Goal: Information Seeking & Learning: Find specific fact

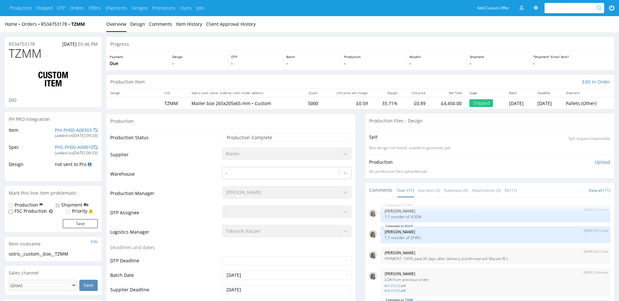
scroll to position [233, 0]
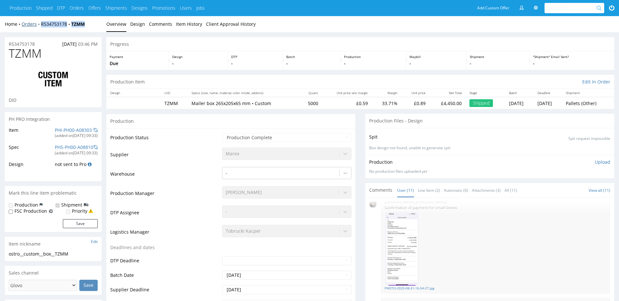
drag, startPoint x: 87, startPoint y: 24, endPoint x: 40, endPoint y: 25, distance: 46.7
click at [40, 25] on div "Home Orders R534753178 TZMM" at bounding box center [53, 24] width 97 height 6
copy div "R534753178 TZMM"
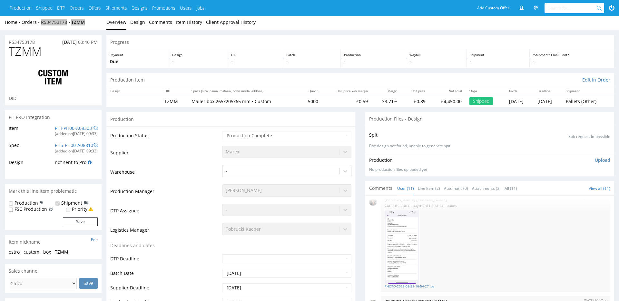
scroll to position [2, 0]
click at [95, 27] on div "Home Orders R534753178 TZMM Overview Design Comments Item History Client Approv…" at bounding box center [309, 22] width 619 height 16
drag, startPoint x: 67, startPoint y: 24, endPoint x: 41, endPoint y: 24, distance: 25.8
click at [41, 24] on div "Home Orders R534753178 TZMM" at bounding box center [53, 22] width 97 height 6
copy div "R534753178 TZMM"
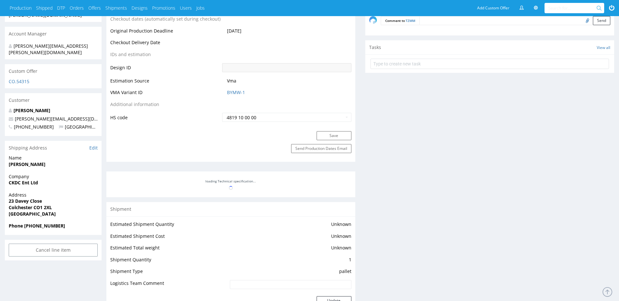
scroll to position [307, 0]
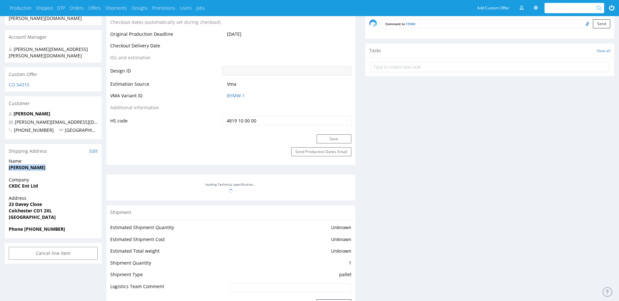
drag, startPoint x: 45, startPoint y: 156, endPoint x: 9, endPoint y: 157, distance: 36.1
click at [9, 164] on span "[PERSON_NAME]" at bounding box center [53, 167] width 89 height 6
copy strong "[PERSON_NAME]"
drag, startPoint x: 46, startPoint y: 191, endPoint x: 8, endPoint y: 192, distance: 38.0
click at [9, 201] on span "23 Davey Close" at bounding box center [53, 204] width 89 height 6
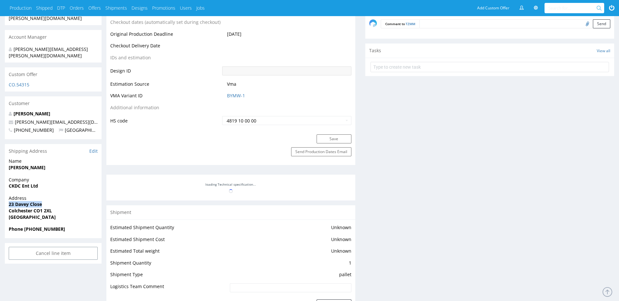
copy strong "23 Davey Close"
drag, startPoint x: 33, startPoint y: 198, endPoint x: 9, endPoint y: 199, distance: 23.6
click at [9, 208] on strong "Colchester CO1 2XL" at bounding box center [30, 211] width 43 height 6
copy strong "Colchester"
drag, startPoint x: 52, startPoint y: 199, endPoint x: 9, endPoint y: 197, distance: 42.3
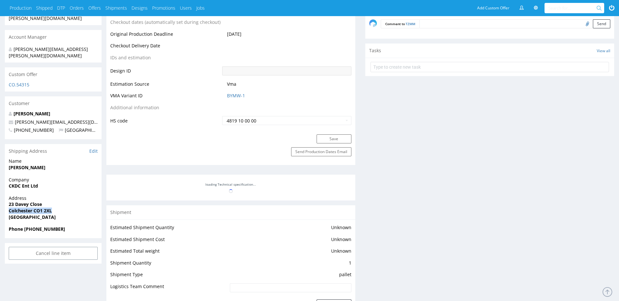
click at [9, 208] on span "Colchester CO1 2XL" at bounding box center [53, 211] width 89 height 6
copy strong "Colchester CO1 2XL"
click at [367, 157] on div "Production Files - Design Spit Spit request impossible Box design not found, un…" at bounding box center [489, 253] width 249 height 892
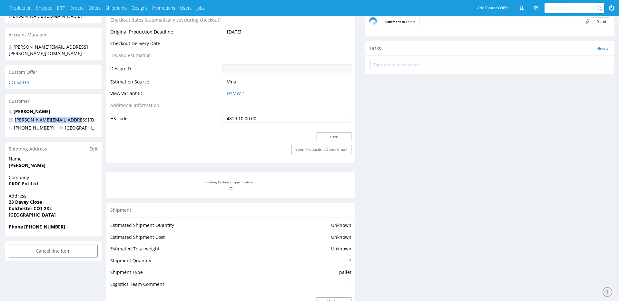
drag, startPoint x: 82, startPoint y: 108, endPoint x: 12, endPoint y: 107, distance: 69.6
click at [12, 117] on p "[PERSON_NAME][EMAIL_ADDRESS][DOMAIN_NAME]" at bounding box center [53, 120] width 89 height 6
copy span "[PERSON_NAME][EMAIL_ADDRESS][DOMAIN_NAME]"
drag, startPoint x: 383, startPoint y: 183, endPoint x: 374, endPoint y: 194, distance: 13.9
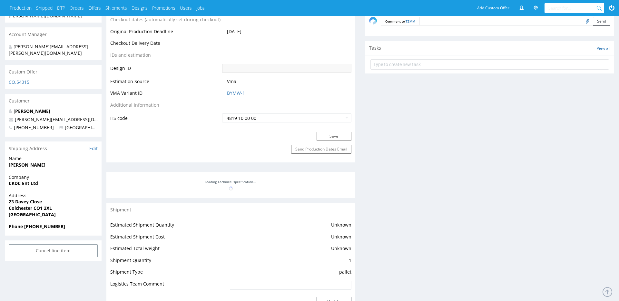
click at [383, 183] on div "Production Files - Design Spit Spit request impossible Box design not found, un…" at bounding box center [489, 250] width 249 height 892
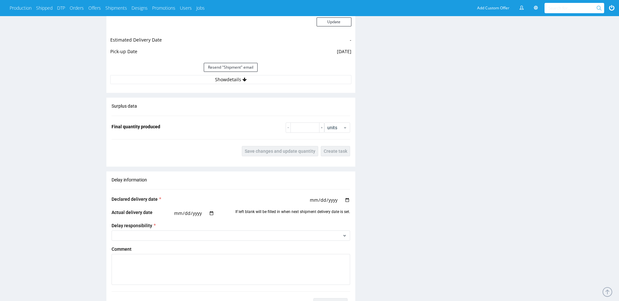
scroll to position [587, 0]
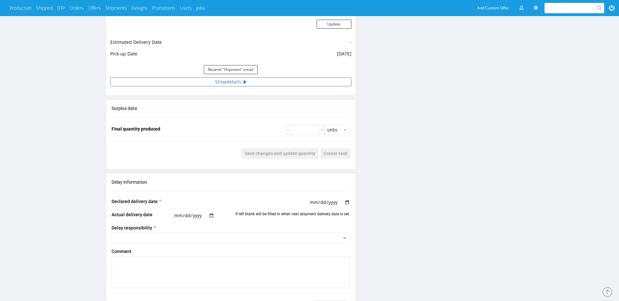
click at [237, 84] on button "Show details" at bounding box center [230, 81] width 241 height 9
